Goal: Transaction & Acquisition: Purchase product/service

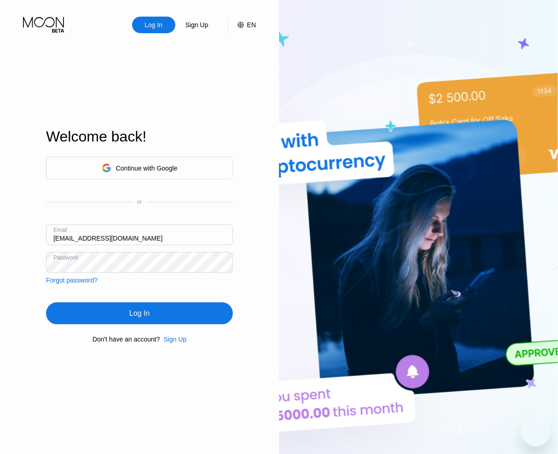
click at [97, 313] on div "Log In" at bounding box center [139, 313] width 187 height 22
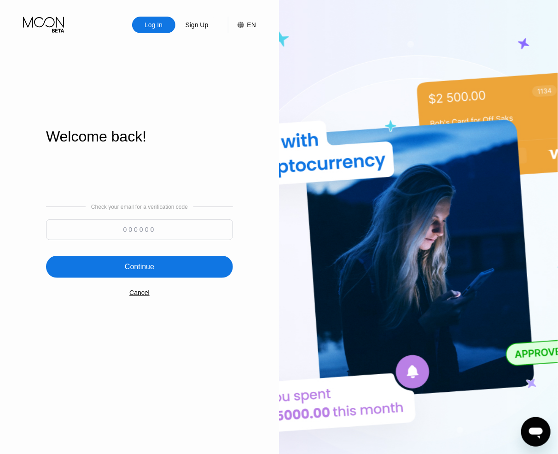
click at [145, 227] on input at bounding box center [139, 229] width 187 height 21
paste input "354227"
type input "354227"
click at [153, 271] on div "Continue" at bounding box center [139, 266] width 29 height 9
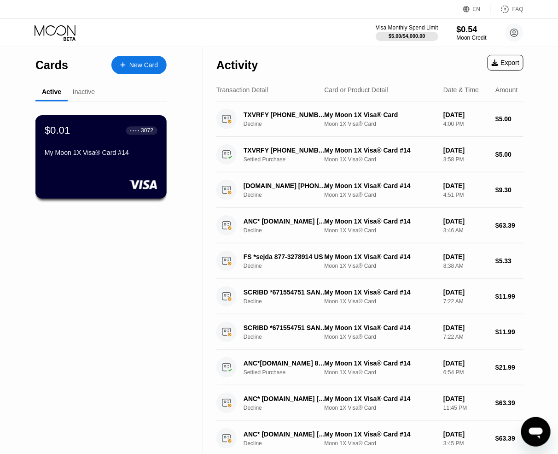
click at [124, 159] on div "My Moon 1X Visa® Card #14" at bounding box center [101, 154] width 113 height 11
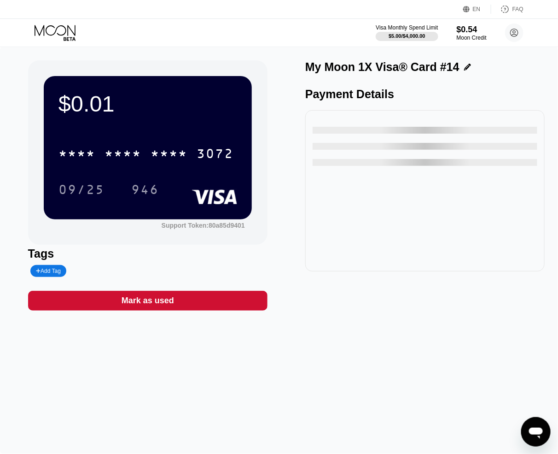
click at [66, 31] on icon at bounding box center [56, 33] width 43 height 16
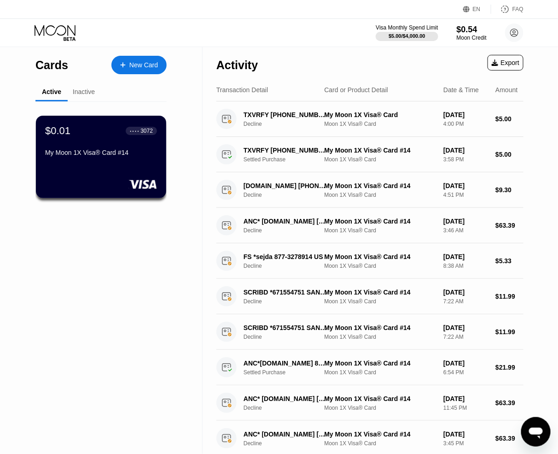
click at [82, 93] on div "Inactive" at bounding box center [84, 91] width 22 height 7
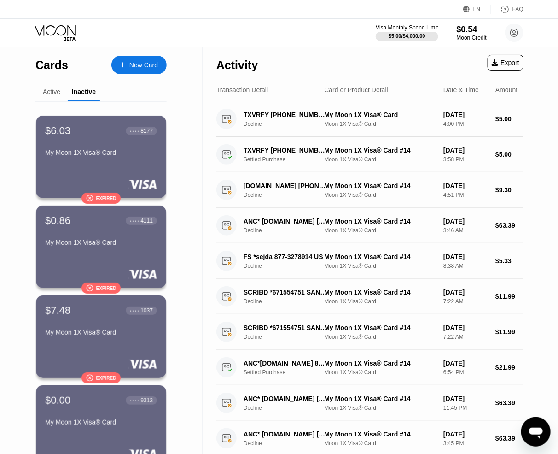
click at [53, 97] on div "Active" at bounding box center [51, 92] width 32 height 18
click at [47, 88] on div "Active" at bounding box center [51, 91] width 17 height 7
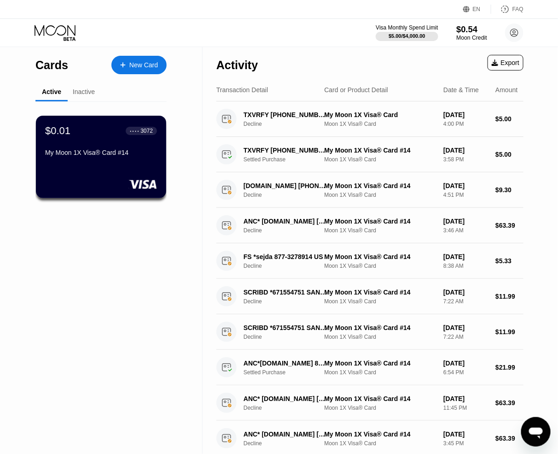
click at [468, 32] on div "$0.54" at bounding box center [471, 29] width 31 height 10
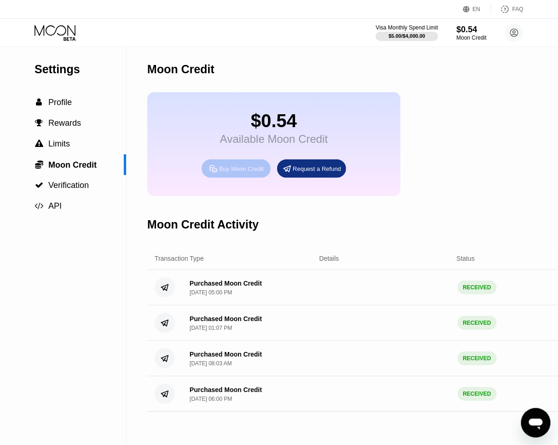
click at [250, 169] on div "Buy Moon Credit" at bounding box center [241, 169] width 45 height 8
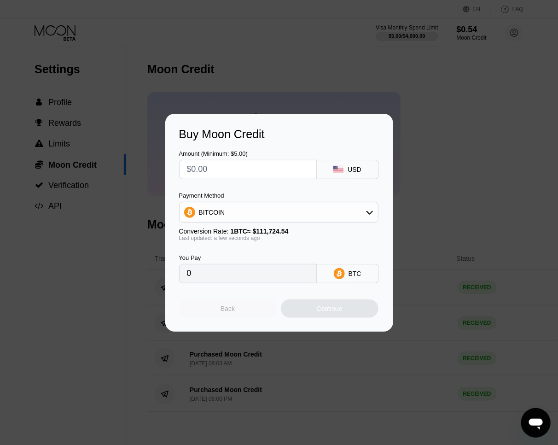
click at [244, 310] on div "Back" at bounding box center [228, 308] width 98 height 18
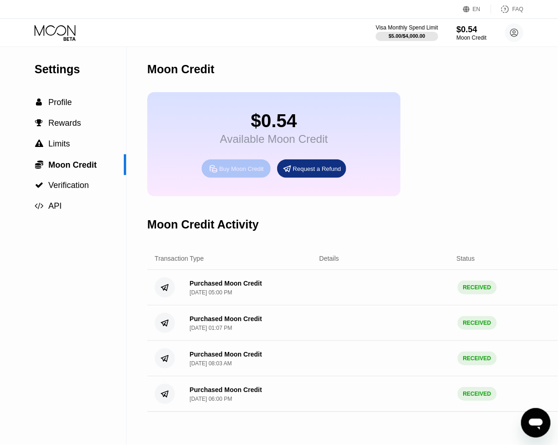
click at [251, 168] on div "Buy Moon Credit" at bounding box center [241, 169] width 45 height 8
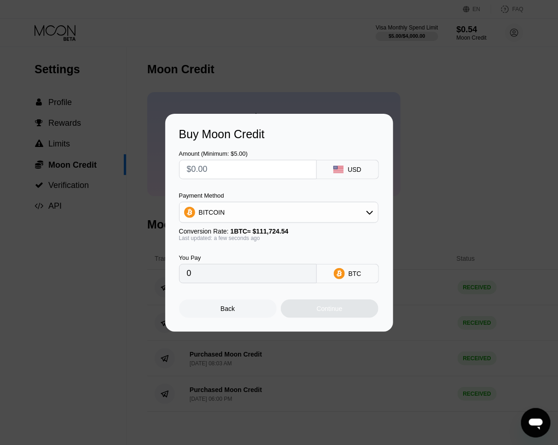
click at [287, 215] on div "BITCOIN" at bounding box center [279, 212] width 198 height 18
click at [238, 258] on span "USDT on TRON" at bounding box center [224, 257] width 47 height 7
type input "0.00"
click at [348, 273] on div "USDT TRC-20" at bounding box center [354, 273] width 39 height 15
click at [269, 275] on input "0.00" at bounding box center [248, 273] width 122 height 18
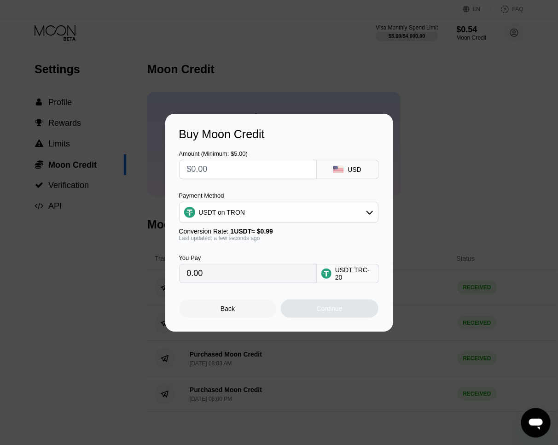
click at [244, 168] on input "text" at bounding box center [248, 169] width 122 height 18
type input "$1"
type input "1.01"
type input "$10"
type input "10.10"
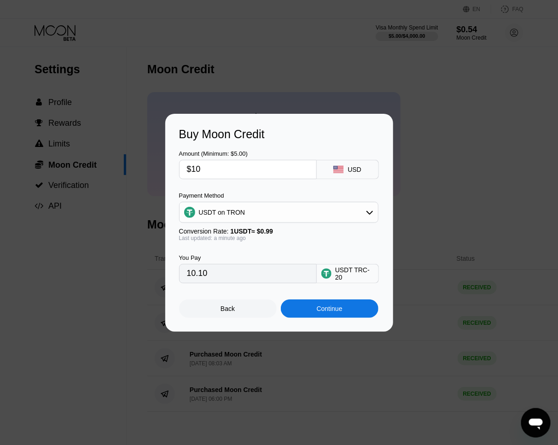
type input "$10"
click at [343, 314] on div "Continue" at bounding box center [330, 308] width 98 height 18
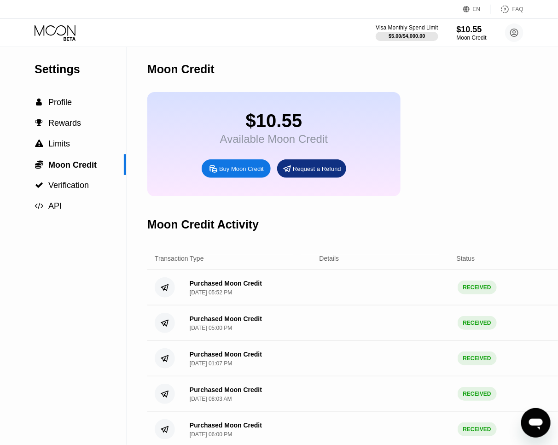
click at [66, 34] on icon at bounding box center [56, 33] width 43 height 16
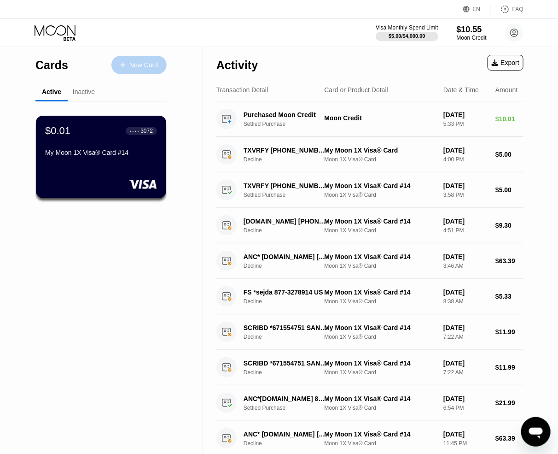
click at [153, 59] on div "New Card" at bounding box center [138, 65] width 55 height 18
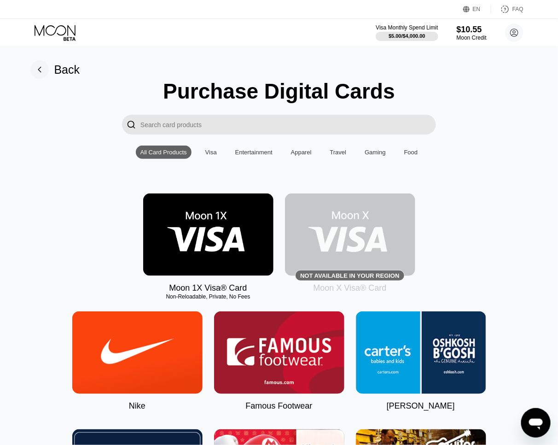
click at [215, 249] on img at bounding box center [208, 234] width 130 height 82
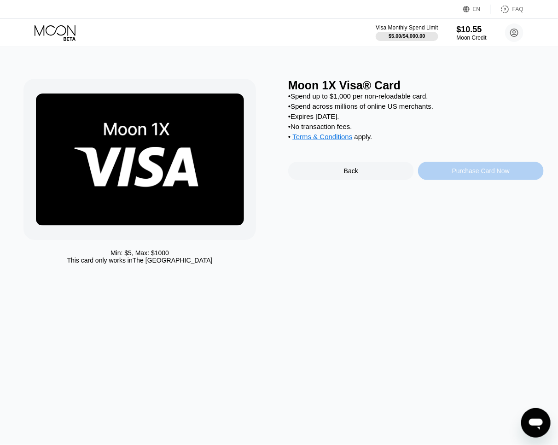
click at [443, 169] on div "Purchase Card Now" at bounding box center [481, 171] width 126 height 18
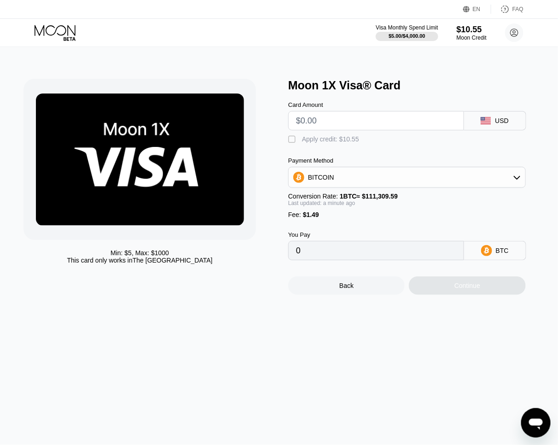
click at [292, 138] on div "" at bounding box center [292, 139] width 9 height 9
click at [345, 115] on input "text" at bounding box center [376, 120] width 160 height 18
type input "$10"
type input "0.00000844"
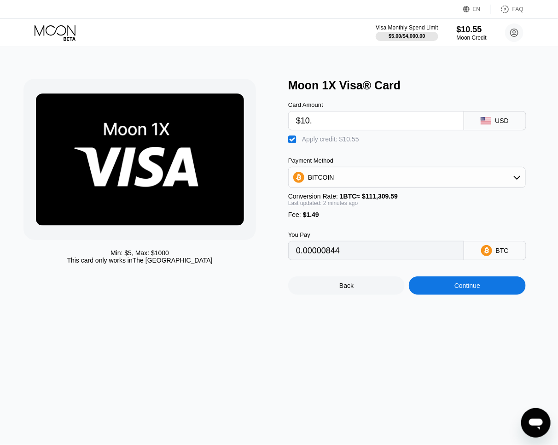
type input "$10.5"
type input "0.00001293"
type input "$10.55"
type input "0.00001338"
type input "$10.55"
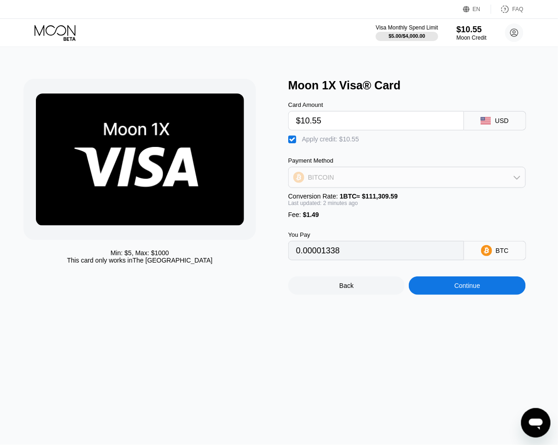
click at [465, 177] on div "BITCOIN" at bounding box center [407, 177] width 237 height 18
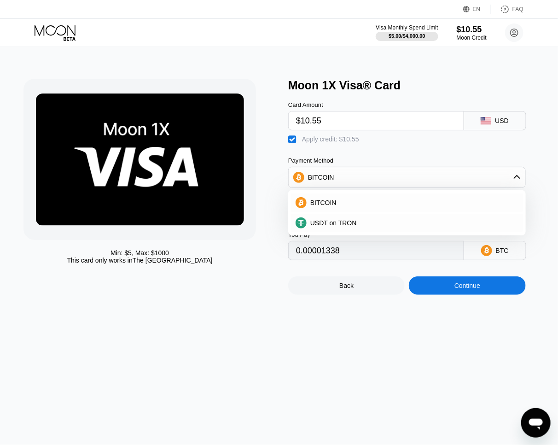
click at [465, 177] on div "BITCOIN" at bounding box center [407, 177] width 237 height 18
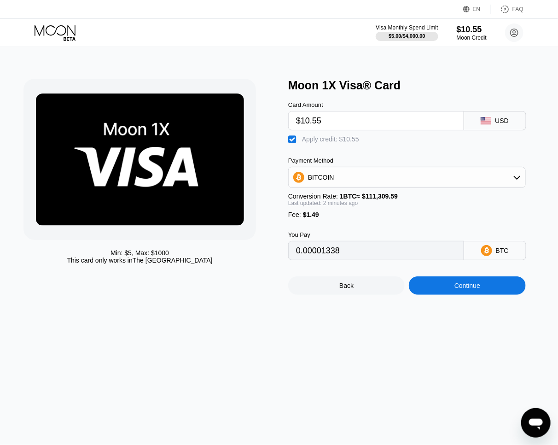
click at [465, 286] on div "Continue" at bounding box center [467, 285] width 26 height 7
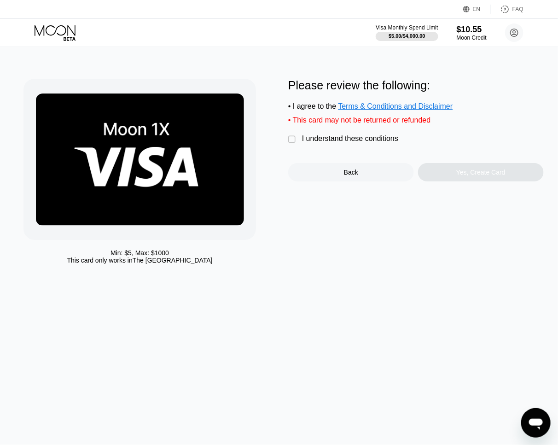
click at [293, 137] on div "" at bounding box center [292, 139] width 9 height 9
click at [449, 173] on div "Yes, Create Card" at bounding box center [481, 172] width 126 height 18
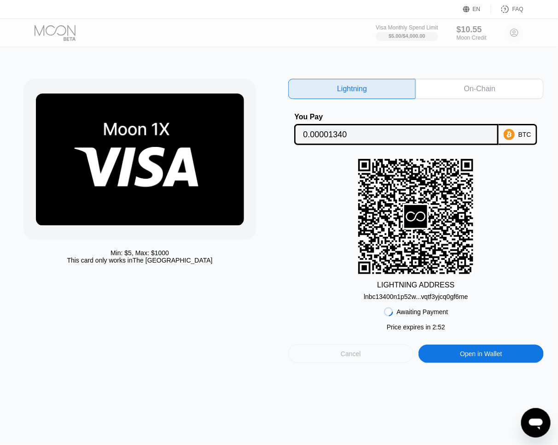
click at [362, 354] on div "Cancel" at bounding box center [350, 353] width 125 height 18
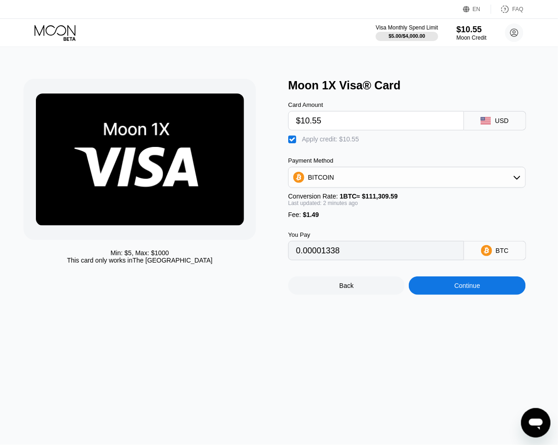
click at [292, 139] on div "" at bounding box center [292, 139] width 9 height 9
click at [292, 139] on div "" at bounding box center [292, 139] width 9 height 9
click at [292, 139] on div "" at bounding box center [292, 139] width 9 height 9
click at [292, 139] on div "" at bounding box center [292, 139] width 9 height 9
click at [292, 139] on div "" at bounding box center [292, 139] width 9 height 9
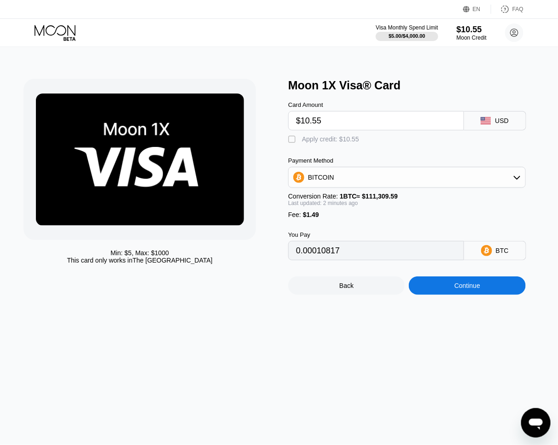
click at [292, 139] on div "" at bounding box center [292, 139] width 9 height 9
click at [292, 140] on div "" at bounding box center [292, 139] width 9 height 9
click at [292, 140] on div "" at bounding box center [292, 139] width 9 height 9
click at [292, 140] on div "" at bounding box center [292, 139] width 9 height 9
type input "0.00010817"
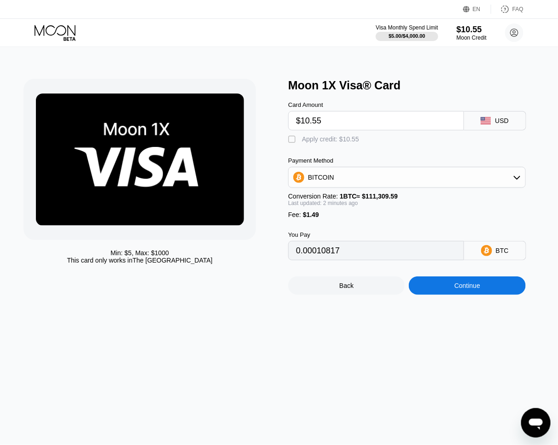
click at [348, 125] on input "$10.55" at bounding box center [376, 120] width 160 height 18
type input "$10.5"
type input "0.00010772"
type input "$10."
type input "0.00010323"
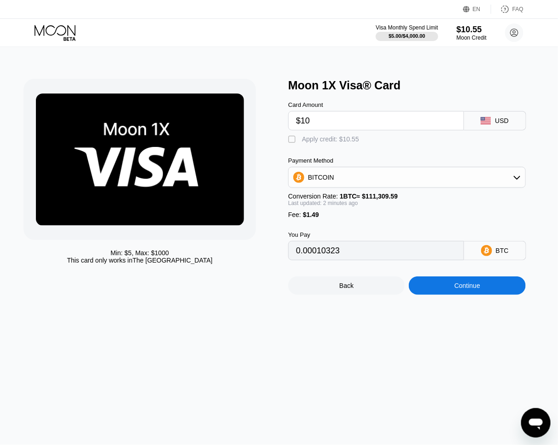
type input "$1"
type input "0.00002238"
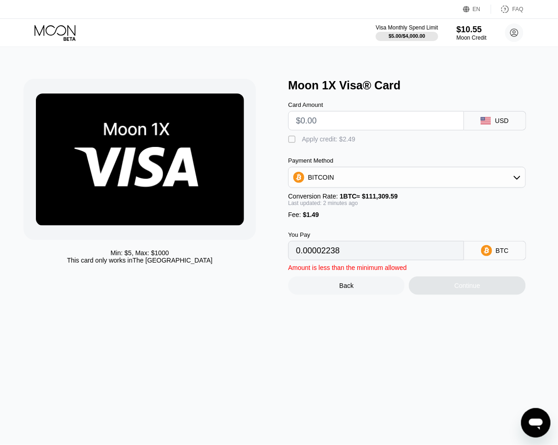
type input "0"
type input "$9"
type input "0.00009425"
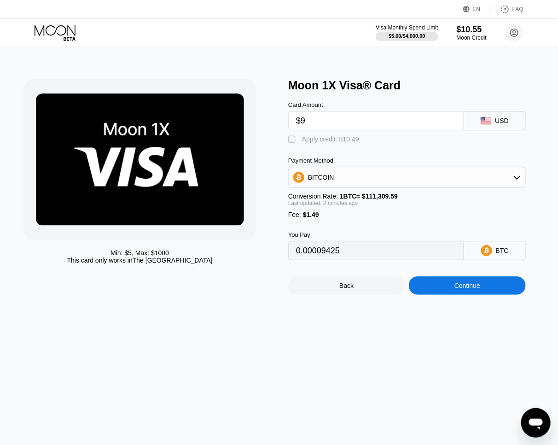
type input "$9"
click at [290, 138] on div "" at bounding box center [292, 139] width 9 height 9
type input "0"
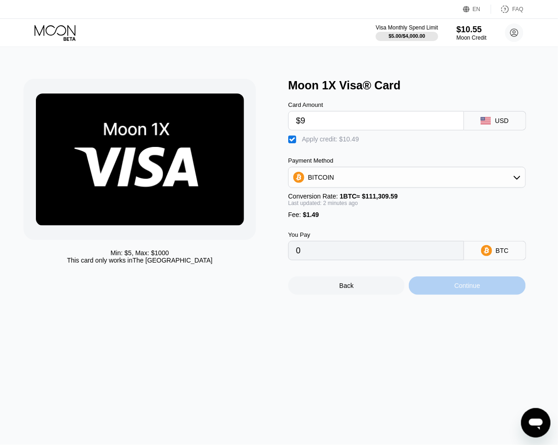
click at [455, 289] on div "Continue" at bounding box center [467, 285] width 116 height 18
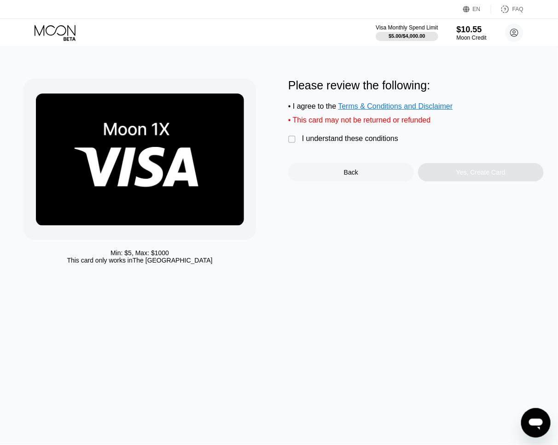
click at [292, 141] on div "" at bounding box center [292, 139] width 9 height 9
click at [441, 176] on div "Yes, Create Card" at bounding box center [481, 172] width 126 height 18
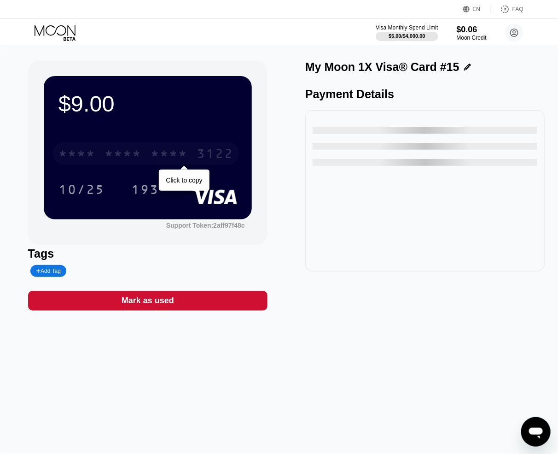
click at [145, 148] on div "* * * * * * * * * * * * 3122" at bounding box center [146, 153] width 186 height 23
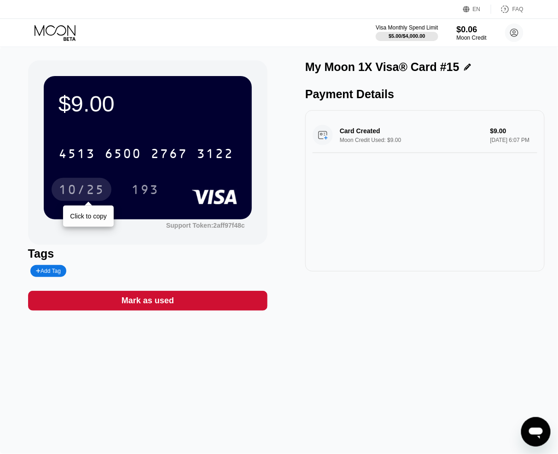
click at [88, 189] on div "10/25" at bounding box center [81, 190] width 46 height 15
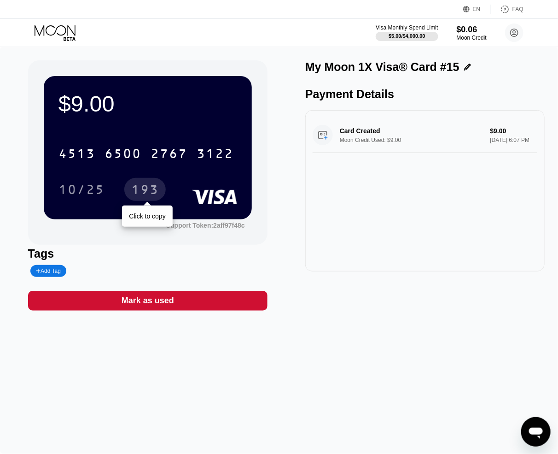
click at [153, 192] on div "193" at bounding box center [145, 190] width 28 height 15
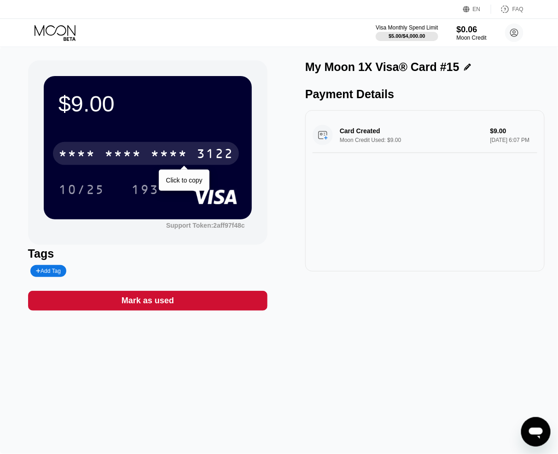
click at [145, 146] on div "* * * * * * * * * * * * 3122" at bounding box center [146, 153] width 186 height 23
click at [207, 152] on div "3122" at bounding box center [215, 154] width 37 height 15
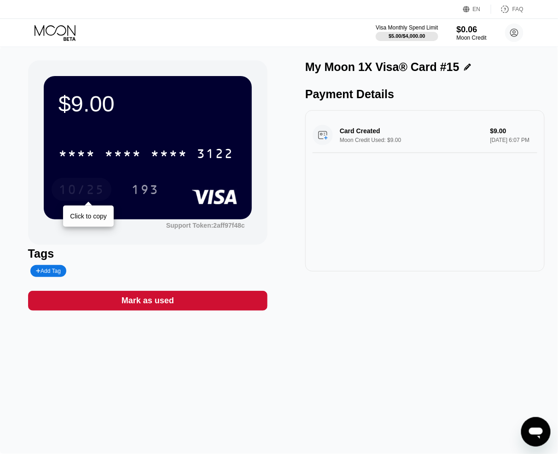
click at [83, 184] on div "10/25" at bounding box center [81, 190] width 46 height 15
